Goal: Task Accomplishment & Management: Manage account settings

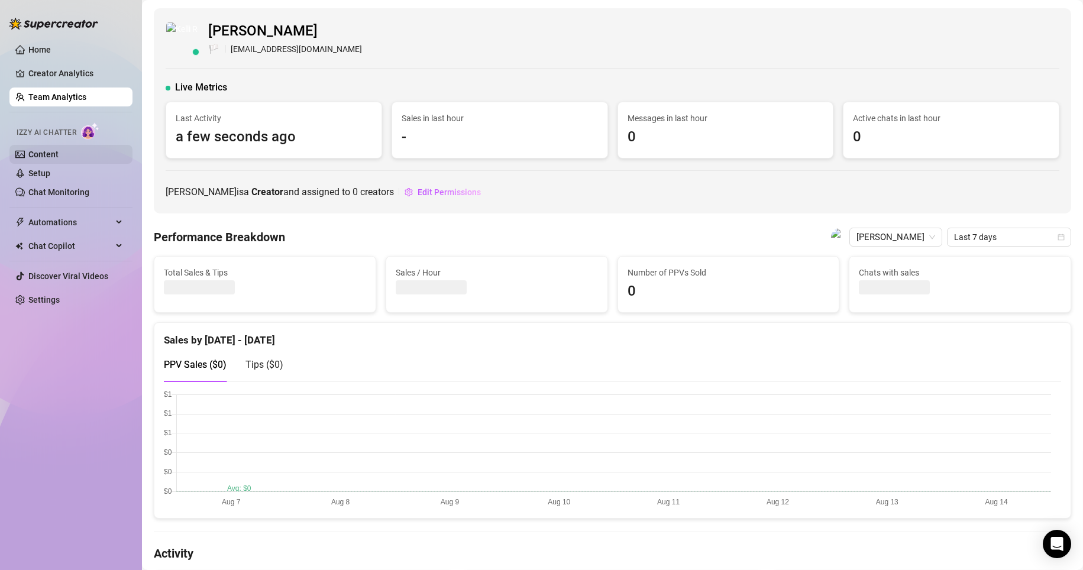
click at [59, 150] on link "Content" at bounding box center [43, 154] width 30 height 9
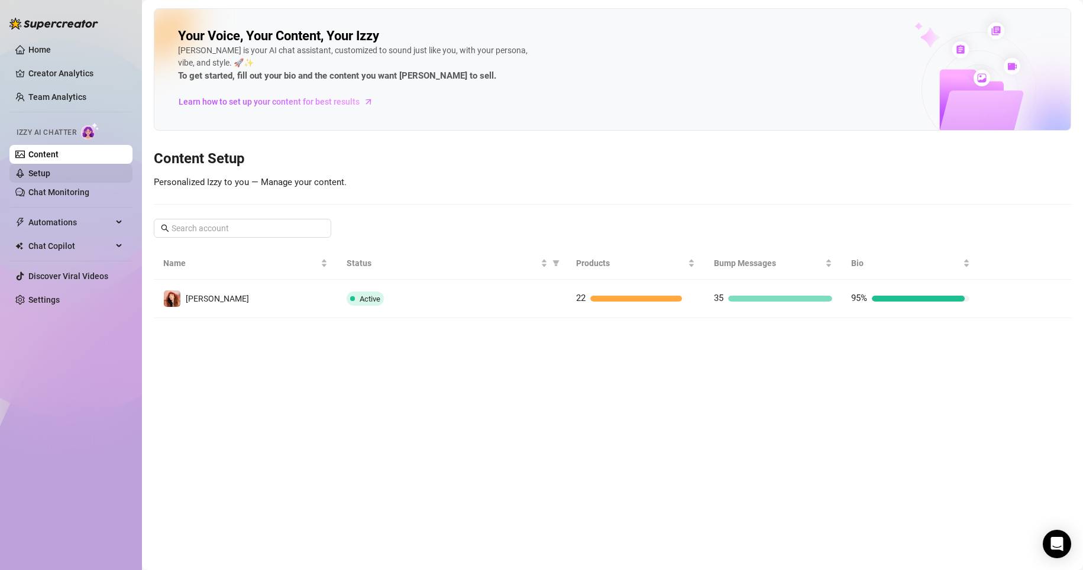
click at [50, 178] on link "Setup" at bounding box center [39, 173] width 22 height 9
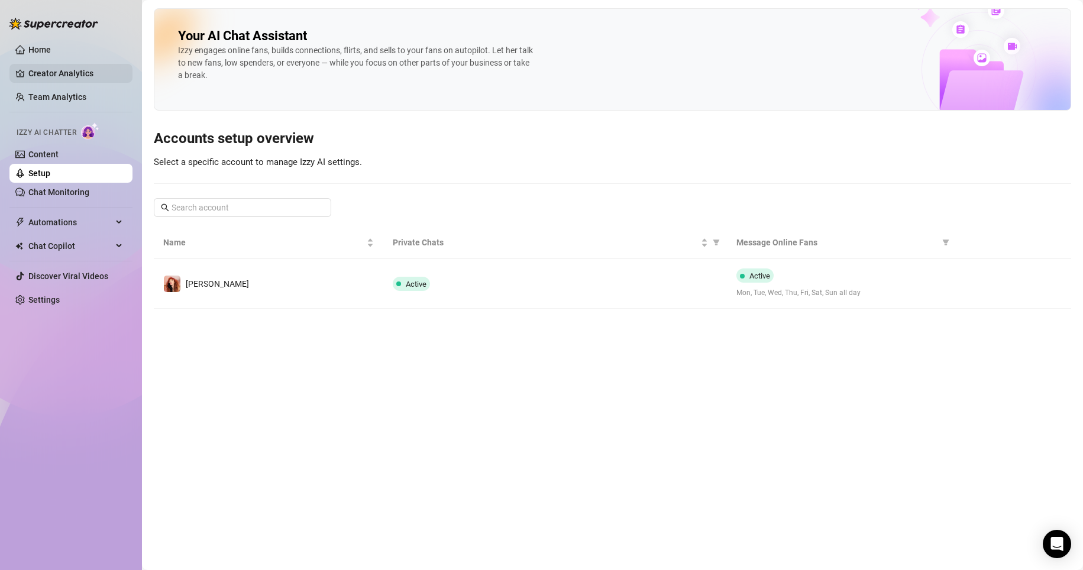
click at [70, 70] on link "Creator Analytics" at bounding box center [75, 73] width 95 height 19
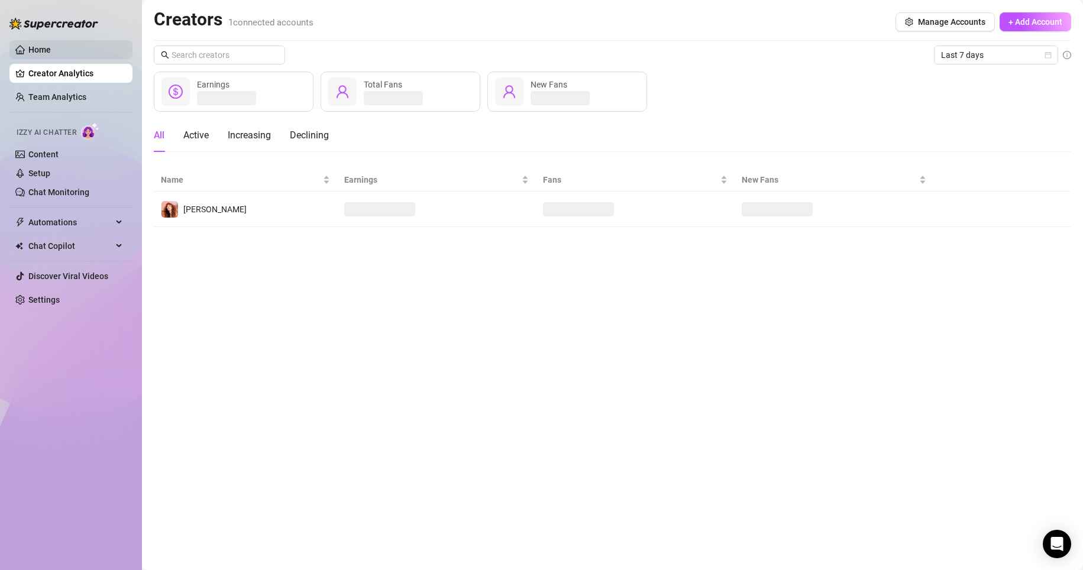
click at [51, 45] on link "Home" at bounding box center [39, 49] width 22 height 9
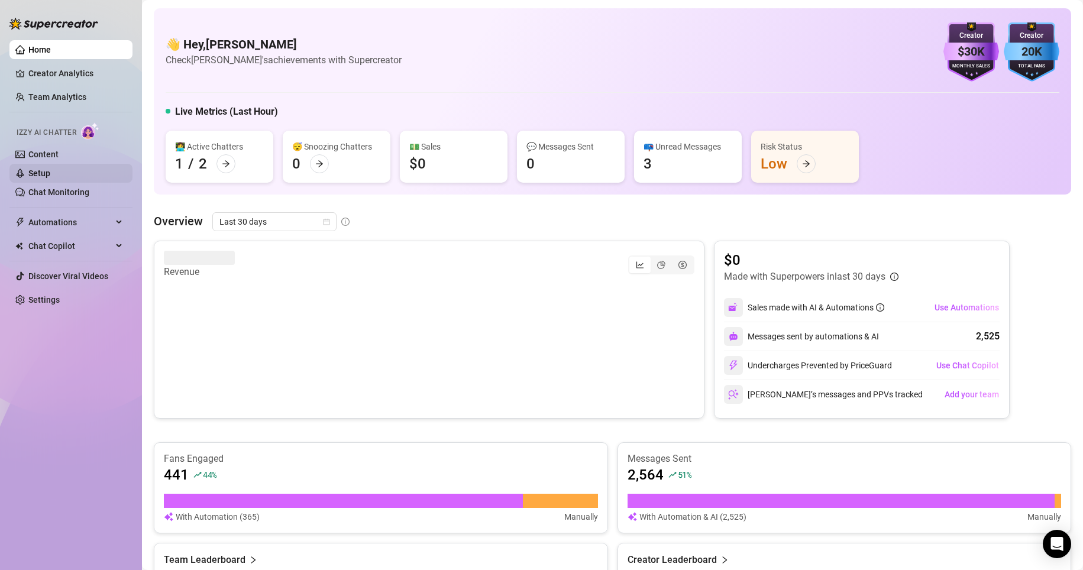
click at [50, 169] on link "Setup" at bounding box center [39, 173] width 22 height 9
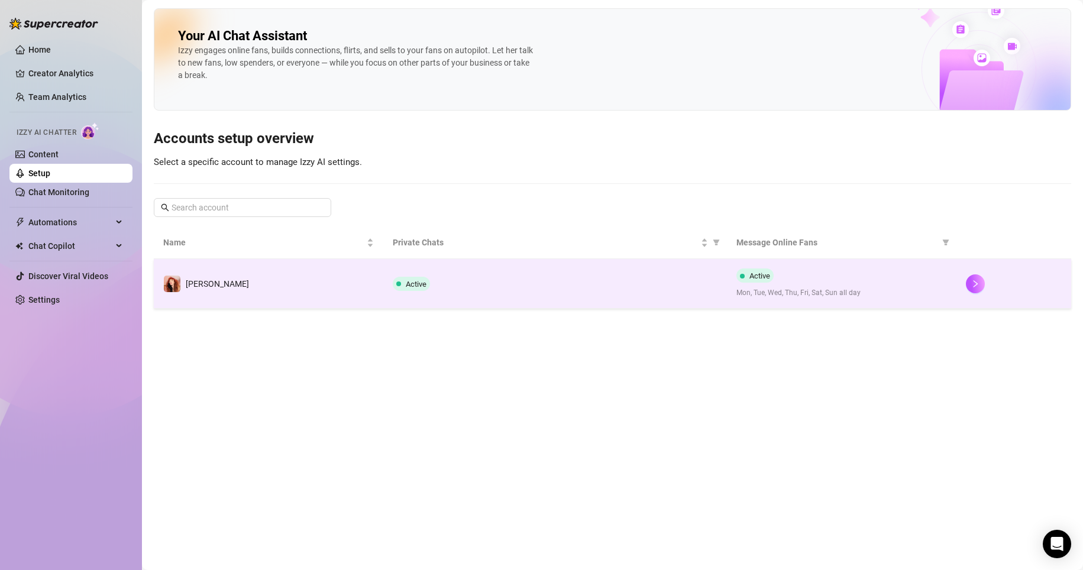
click at [417, 290] on span "Active" at bounding box center [411, 284] width 37 height 14
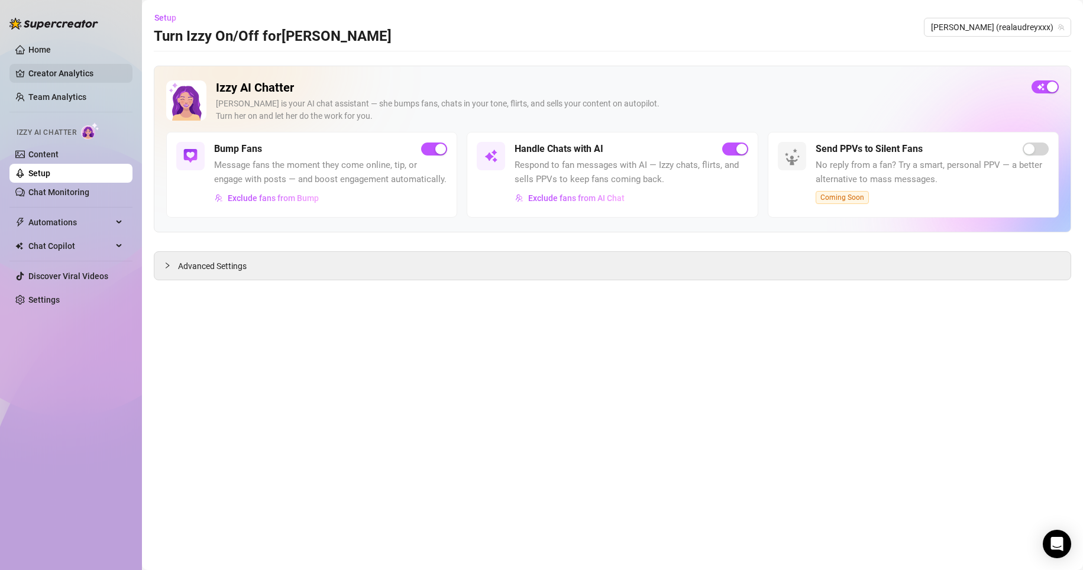
click at [67, 73] on link "Creator Analytics" at bounding box center [75, 73] width 95 height 19
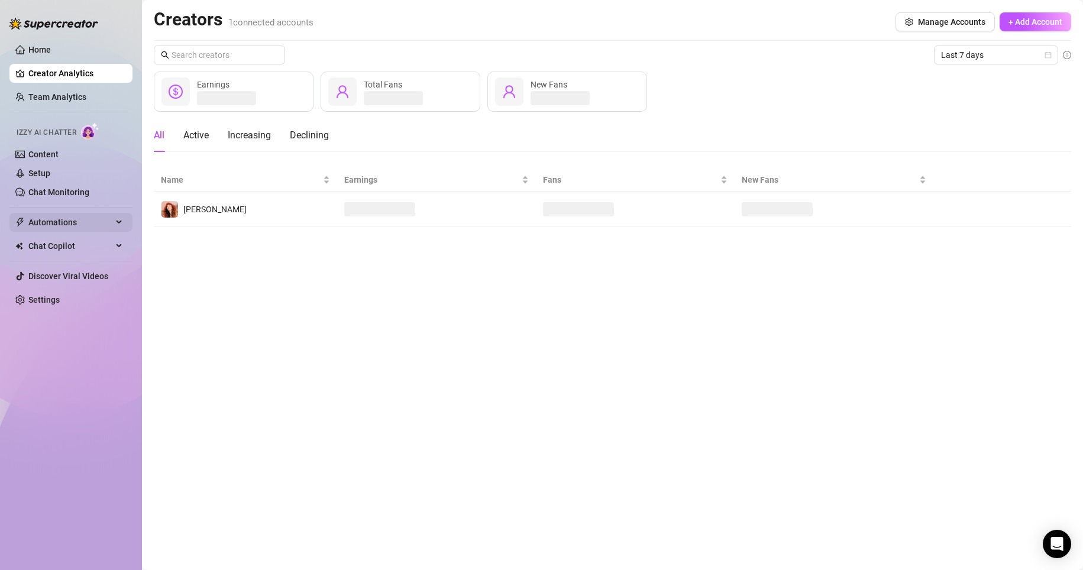
click at [68, 225] on span "Automations" at bounding box center [70, 222] width 84 height 19
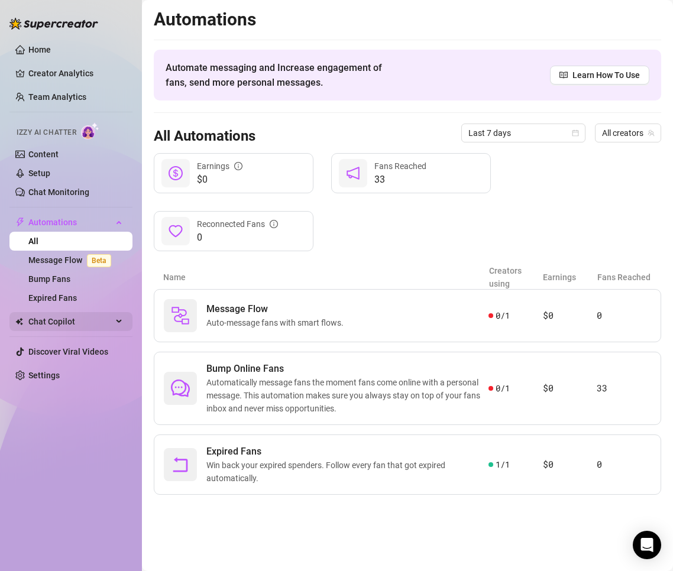
click at [53, 322] on span "Chat Copilot" at bounding box center [70, 321] width 84 height 19
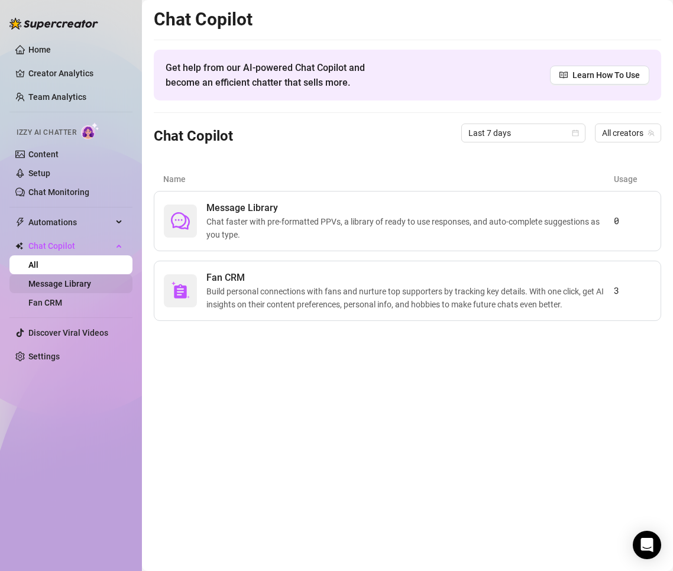
click at [82, 286] on link "Message Library" at bounding box center [59, 283] width 63 height 9
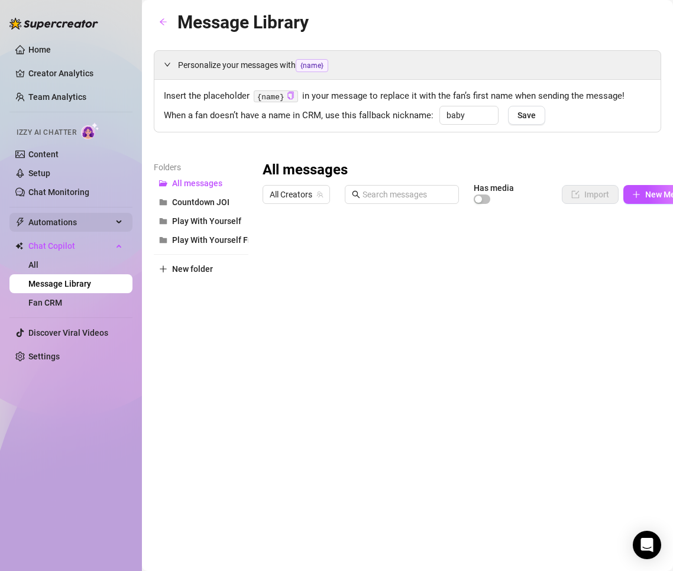
click at [66, 228] on span "Automations" at bounding box center [70, 222] width 84 height 19
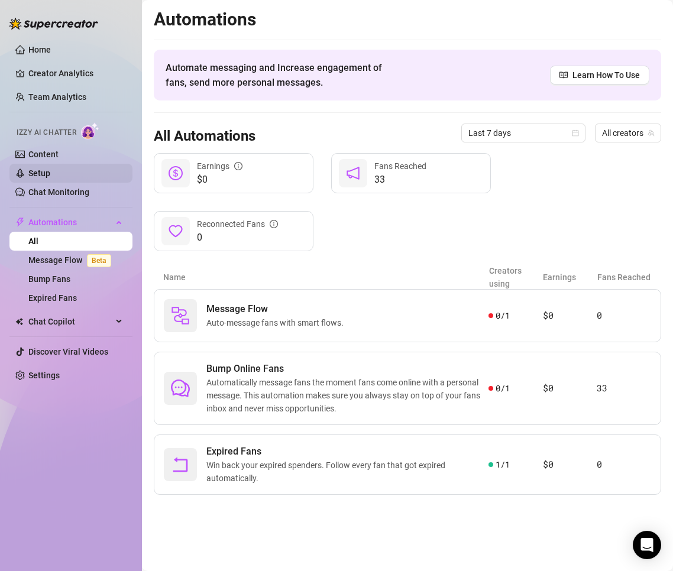
click at [37, 169] on link "Setup" at bounding box center [39, 173] width 22 height 9
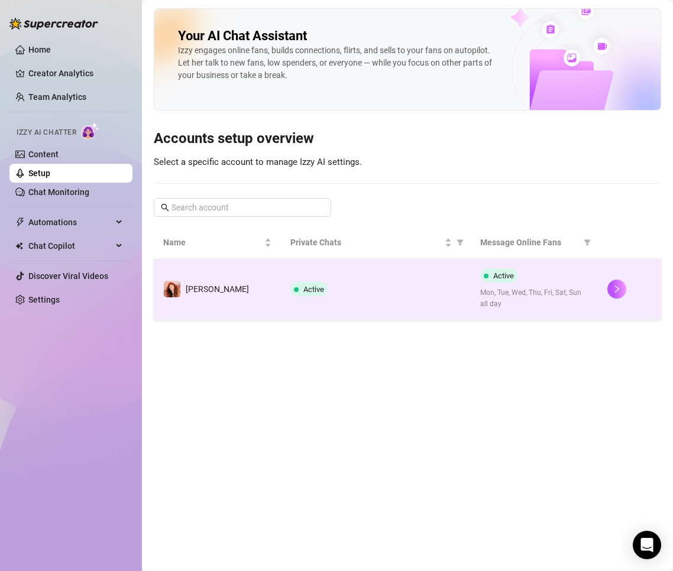
click at [168, 304] on td "Audrey" at bounding box center [217, 289] width 127 height 61
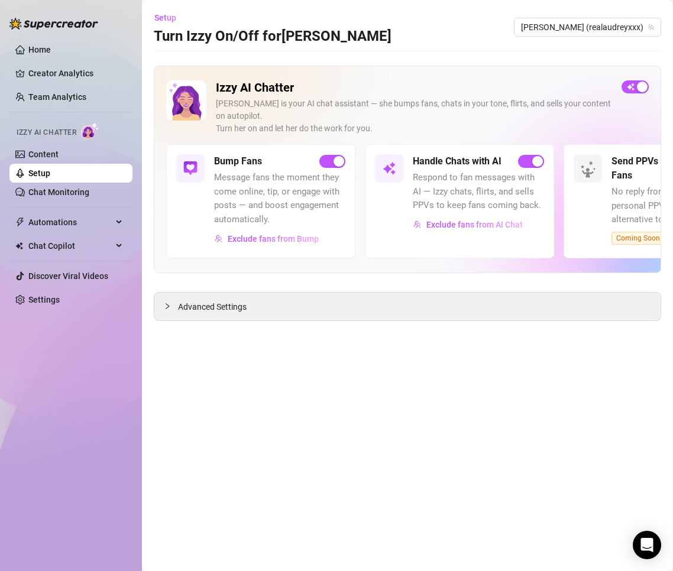
click at [40, 143] on div "Izzy AI Chatter" at bounding box center [69, 131] width 125 height 27
click at [38, 150] on link "Content" at bounding box center [43, 154] width 30 height 9
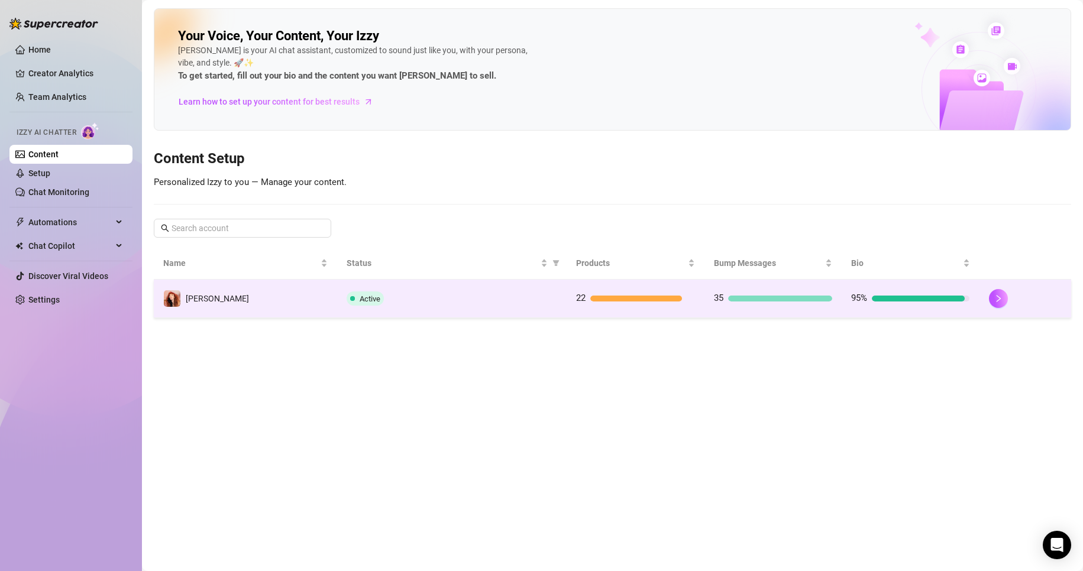
click at [488, 309] on td "Active" at bounding box center [451, 299] width 229 height 38
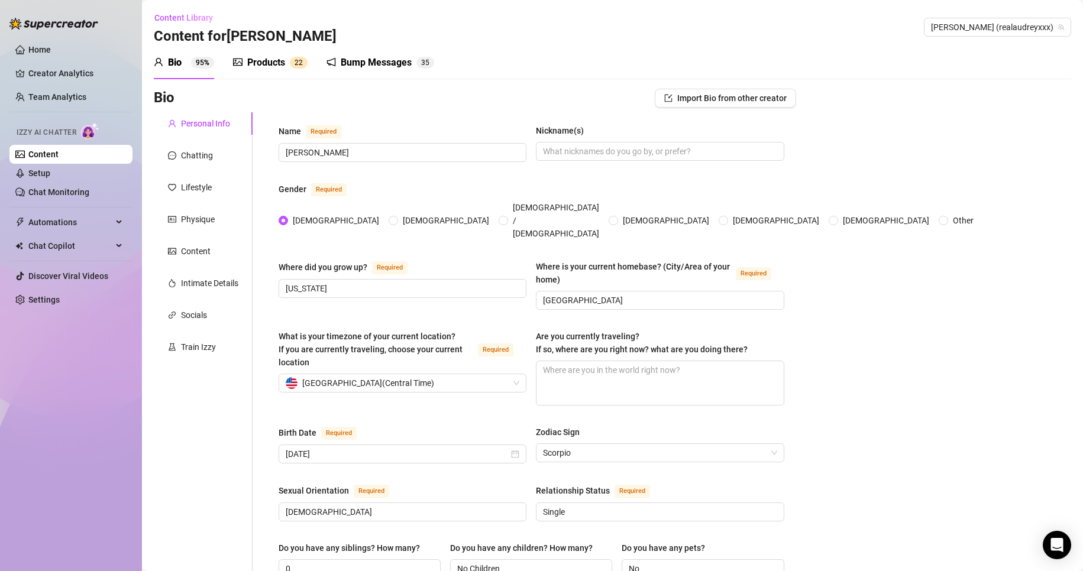
click at [347, 66] on div "Bump Messages" at bounding box center [376, 63] width 71 height 14
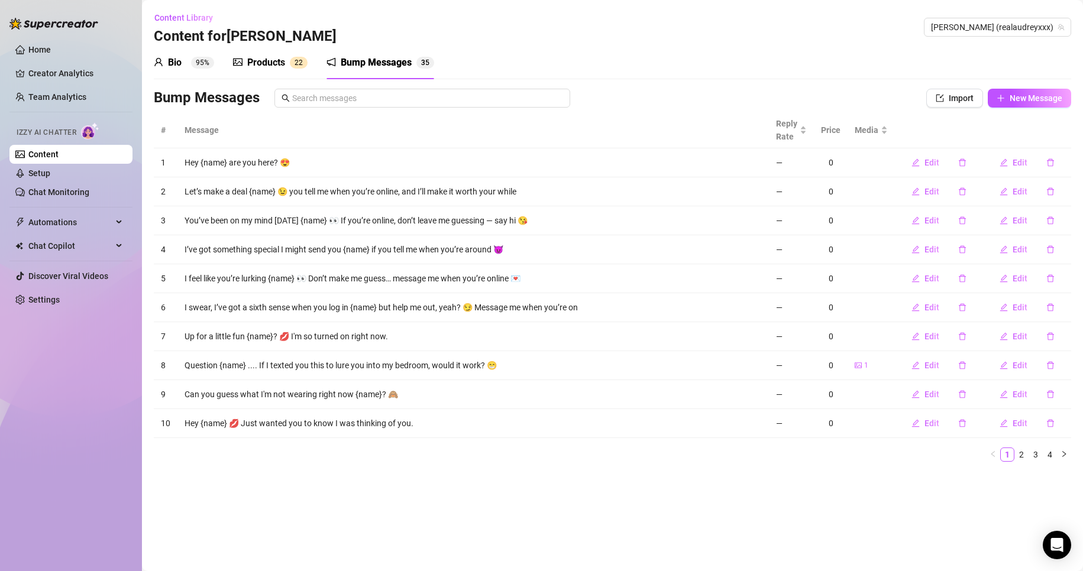
click at [267, 56] on div "Products" at bounding box center [266, 63] width 38 height 14
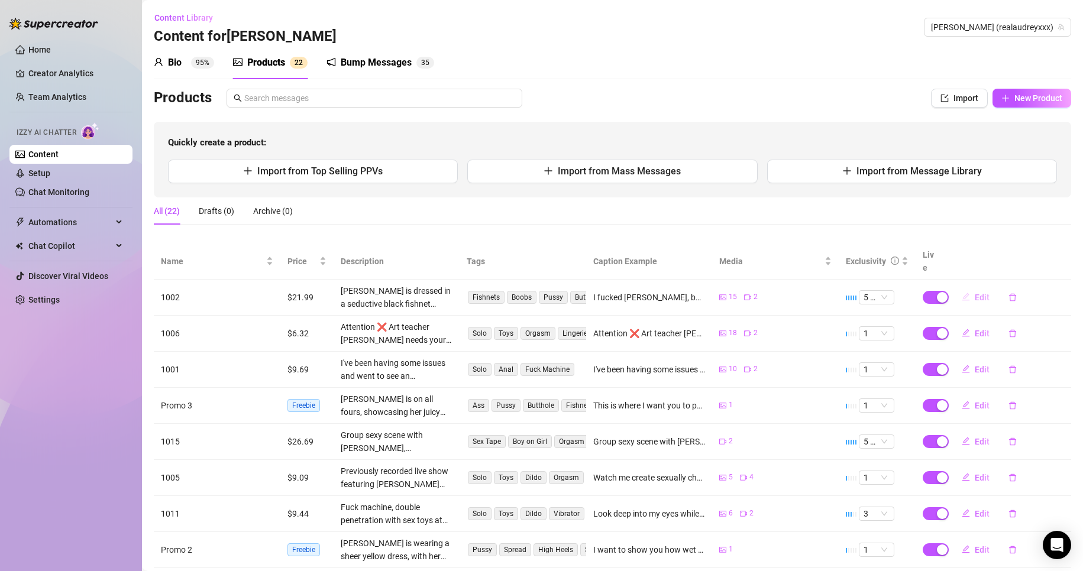
click at [761, 293] on span "Edit" at bounding box center [981, 297] width 15 height 9
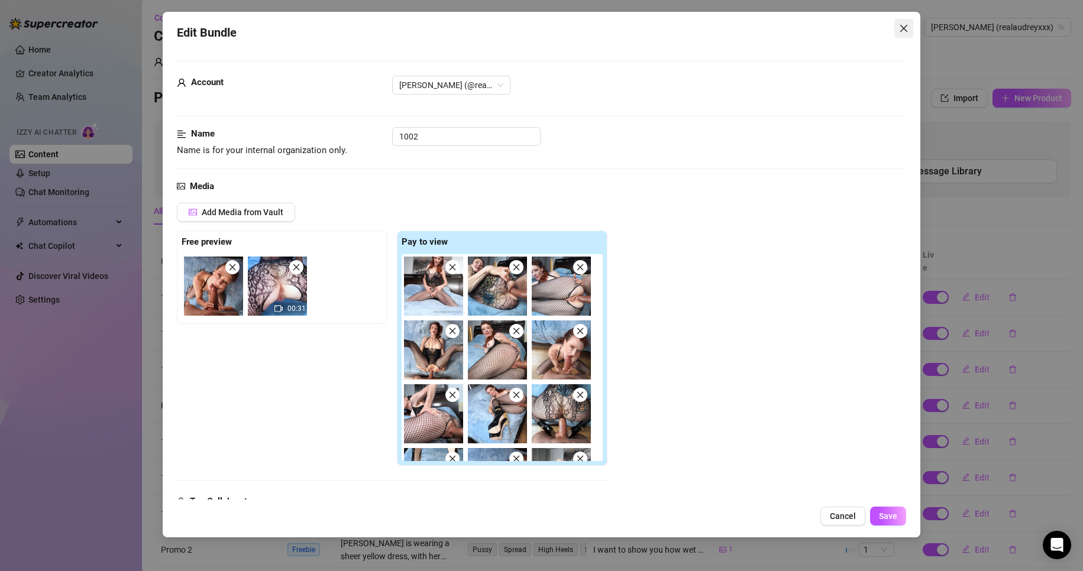
click at [761, 31] on span "Close" at bounding box center [903, 28] width 19 height 9
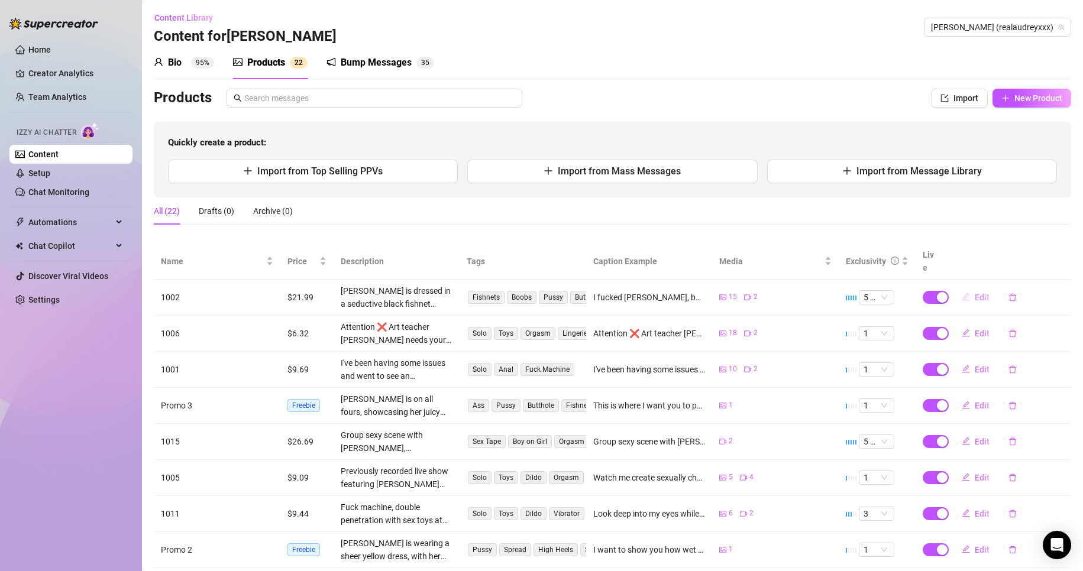
click at [761, 288] on button "Edit" at bounding box center [975, 297] width 47 height 19
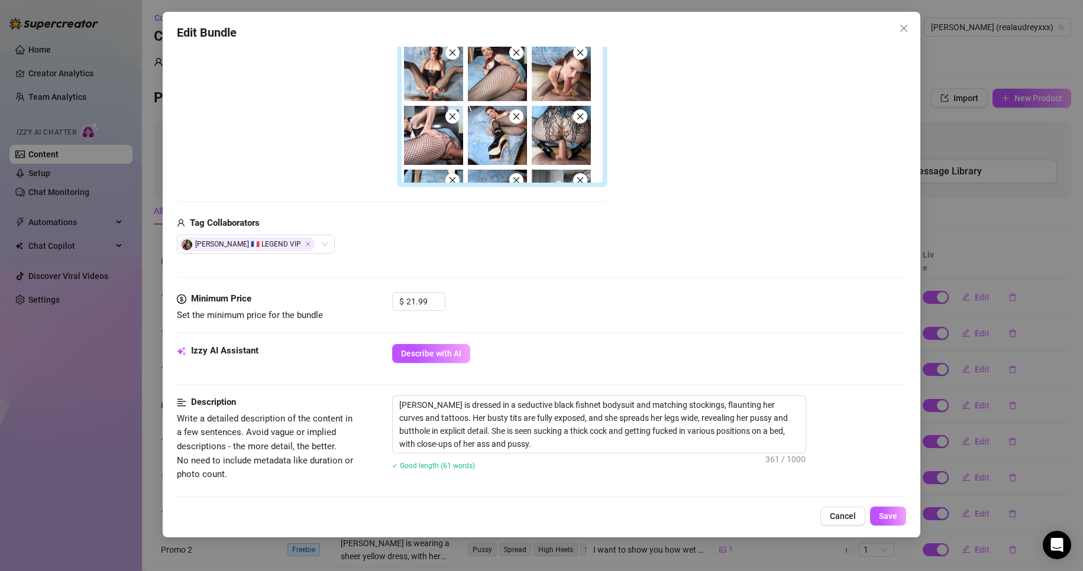
scroll to position [272, 0]
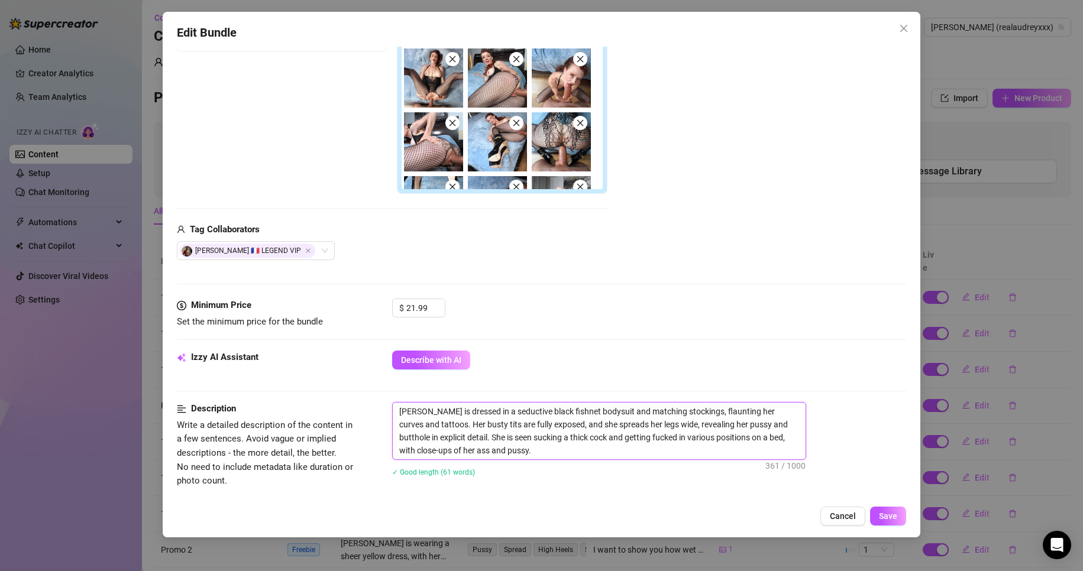
click at [474, 406] on textarea "Audrey Hollander is dressed in a seductive black fishnet bodysuit and matching …" at bounding box center [599, 431] width 413 height 57
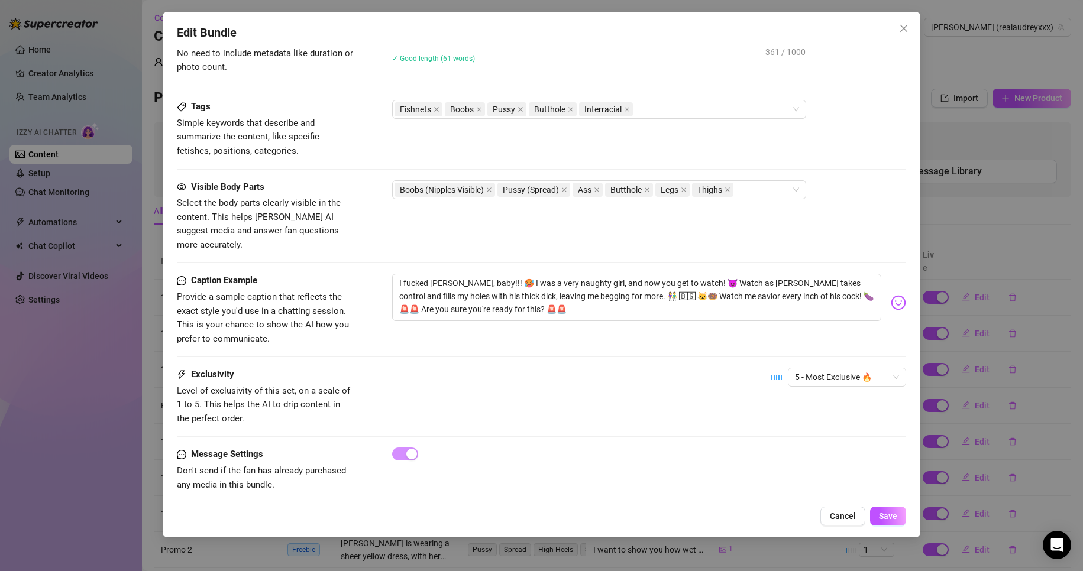
scroll to position [450, 0]
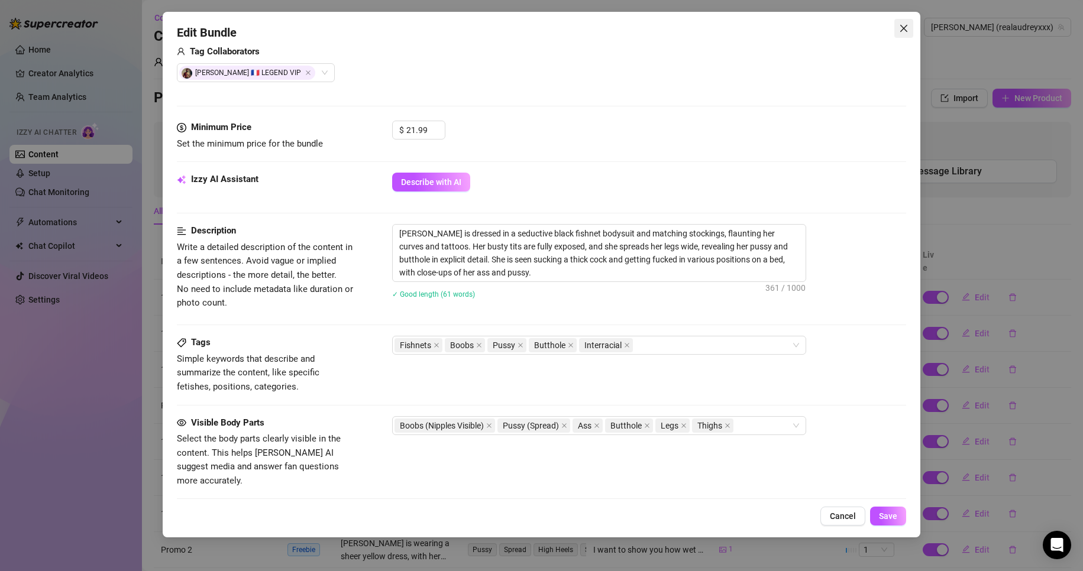
click at [761, 25] on icon "close" at bounding box center [903, 28] width 9 height 9
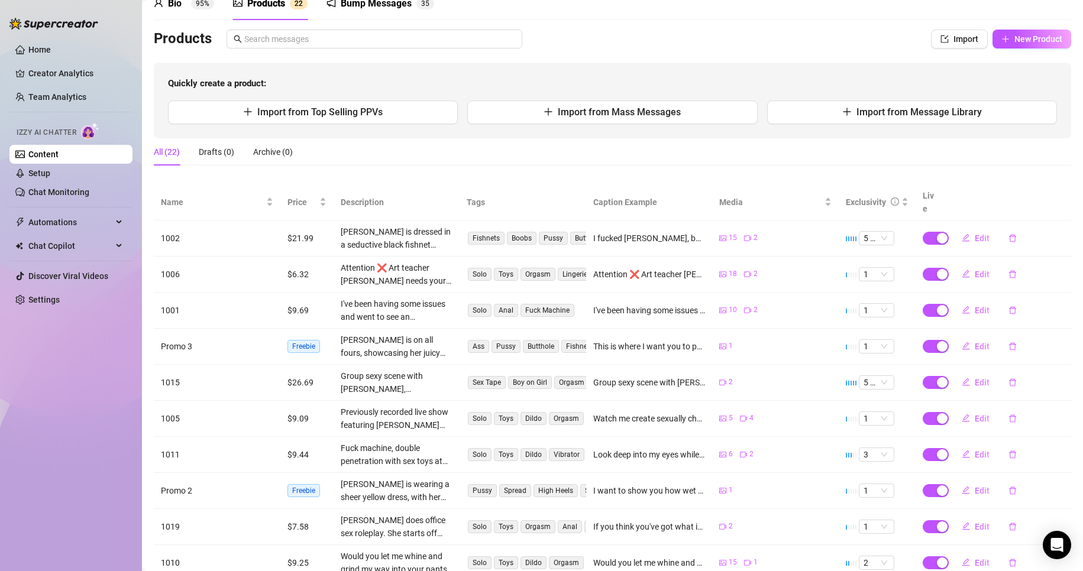
scroll to position [0, 0]
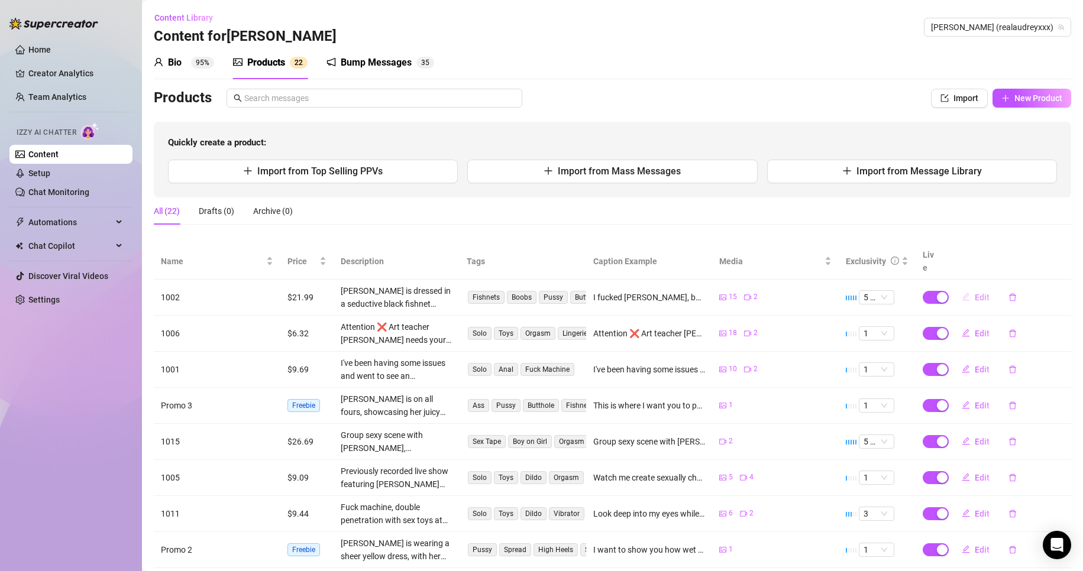
click at [761, 293] on span "Edit" at bounding box center [981, 297] width 15 height 9
type textarea "I fucked Alex Legend, baby!!! 🥵 I was a very naughty girl, and now you get to w…"
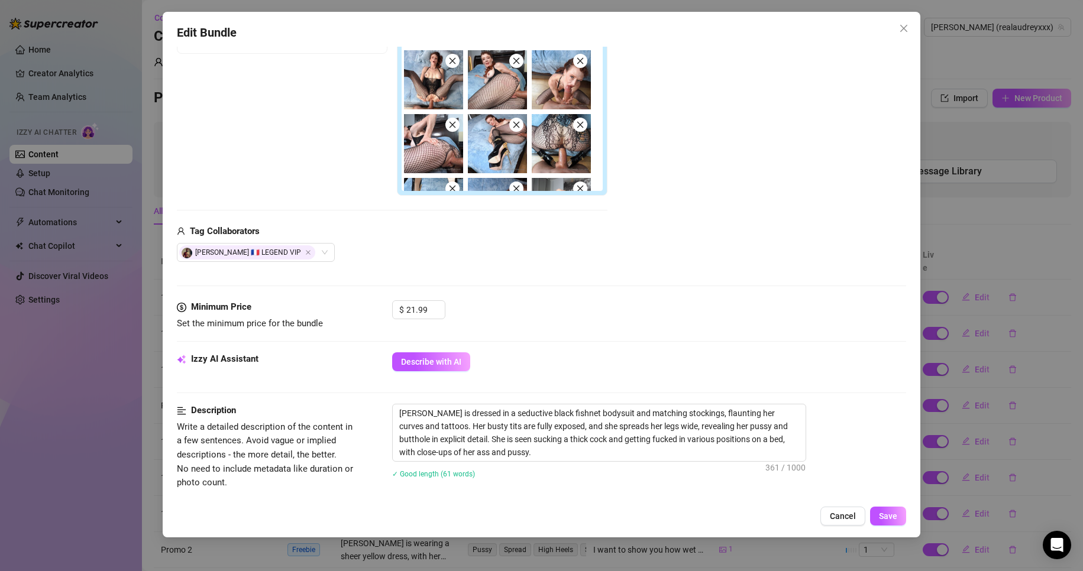
scroll to position [414, 0]
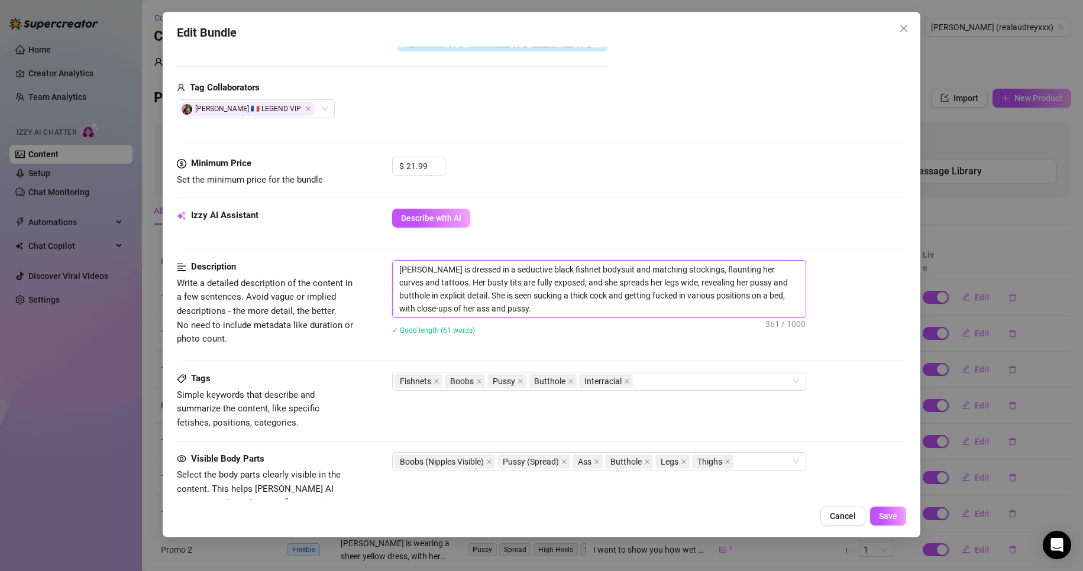
click at [518, 302] on textarea "Audrey Hollander is dressed in a seductive black fishnet bodysuit and matching …" at bounding box center [599, 289] width 413 height 57
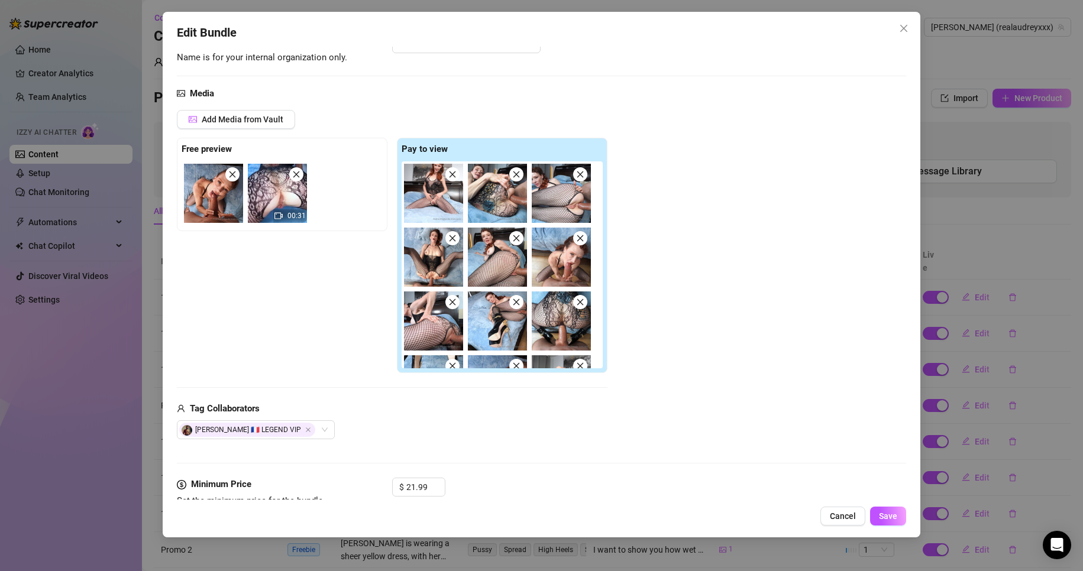
scroll to position [0, 0]
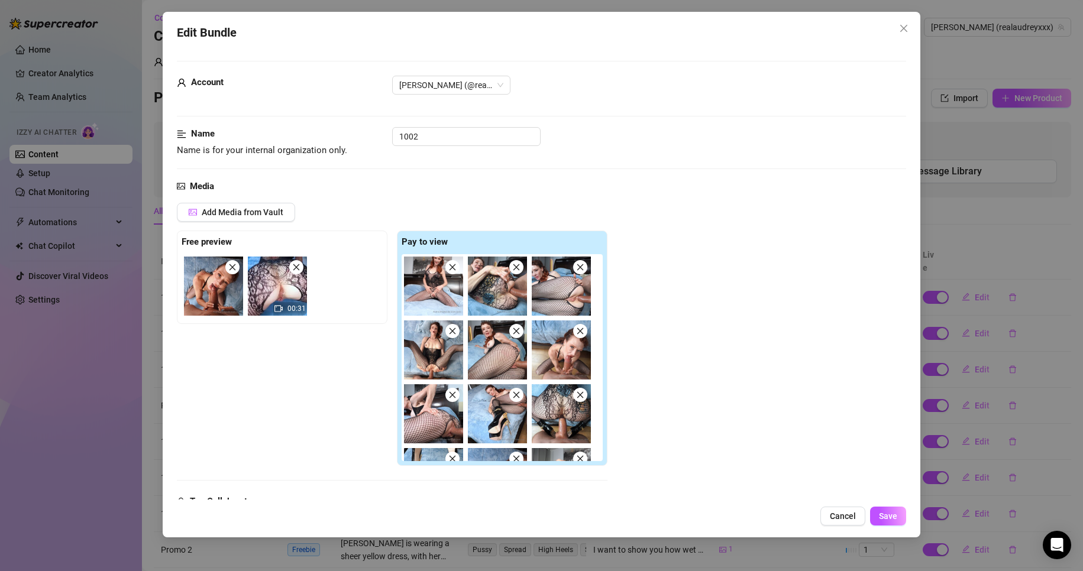
drag, startPoint x: 905, startPoint y: 33, endPoint x: 899, endPoint y: 34, distance: 6.0
click at [761, 33] on button "Close" at bounding box center [903, 28] width 19 height 19
